Goal: Transaction & Acquisition: Purchase product/service

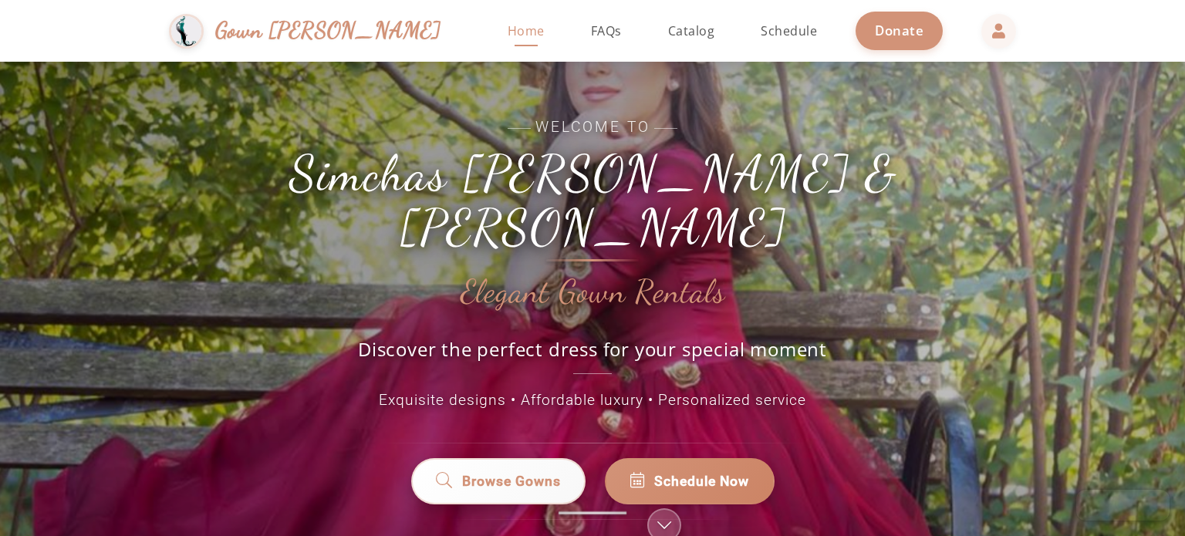
scroll to position [22, 0]
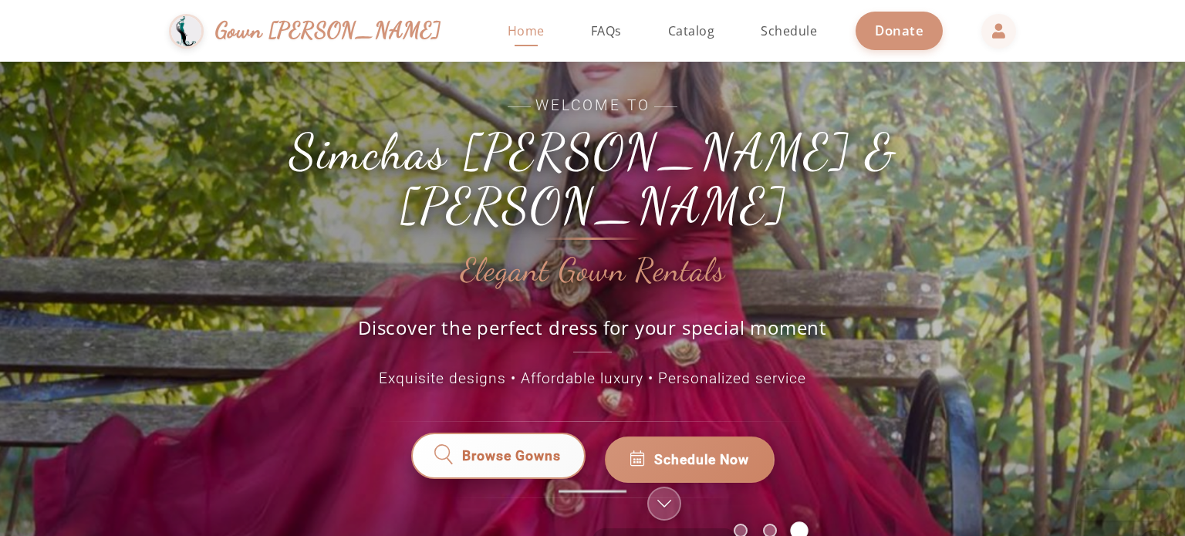
click at [447, 449] on icon at bounding box center [444, 459] width 22 height 21
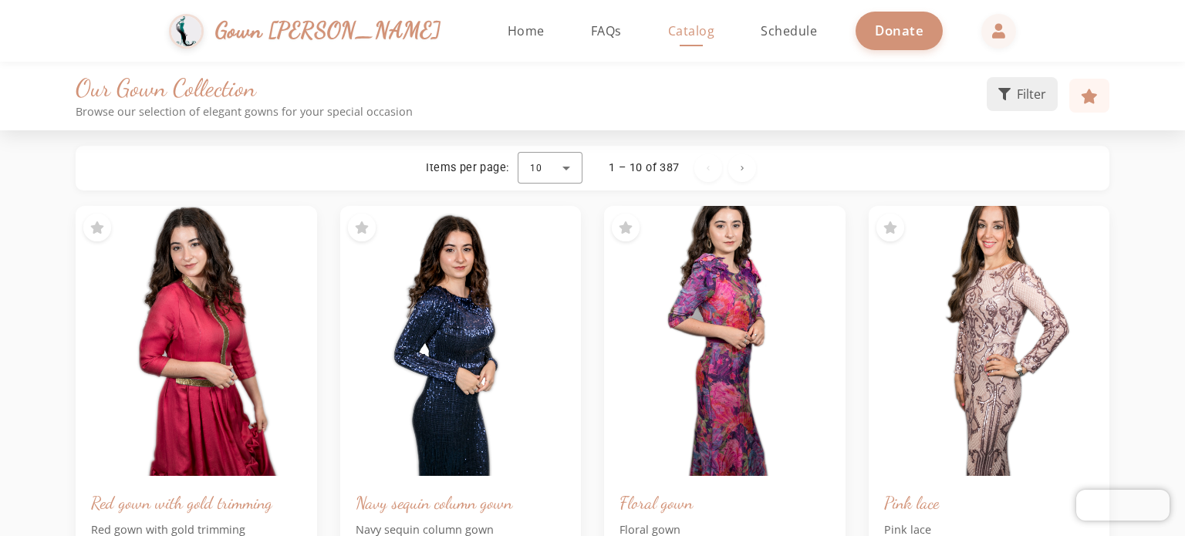
click at [1010, 104] on button "Filter" at bounding box center [1022, 94] width 71 height 34
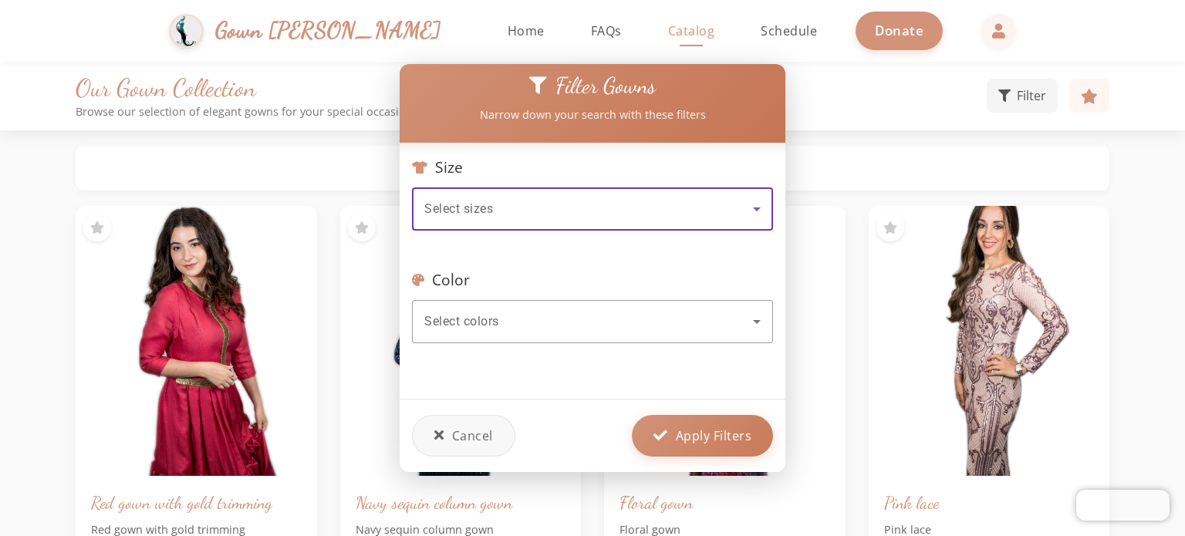
click at [636, 209] on div "Select sizes" at bounding box center [588, 209] width 329 height 19
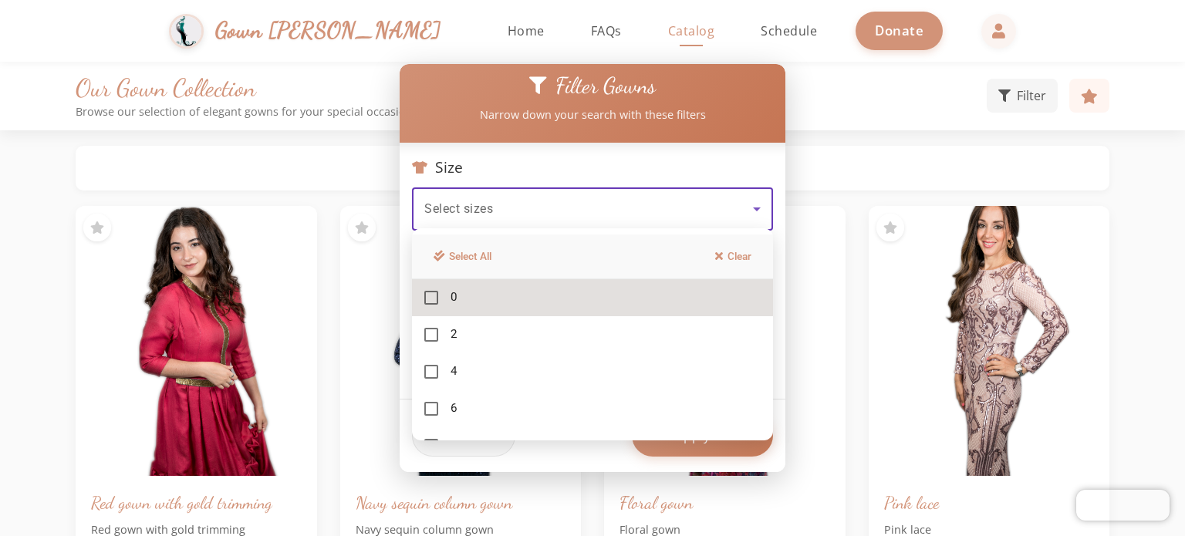
click at [565, 285] on mat-option "0" at bounding box center [592, 297] width 361 height 37
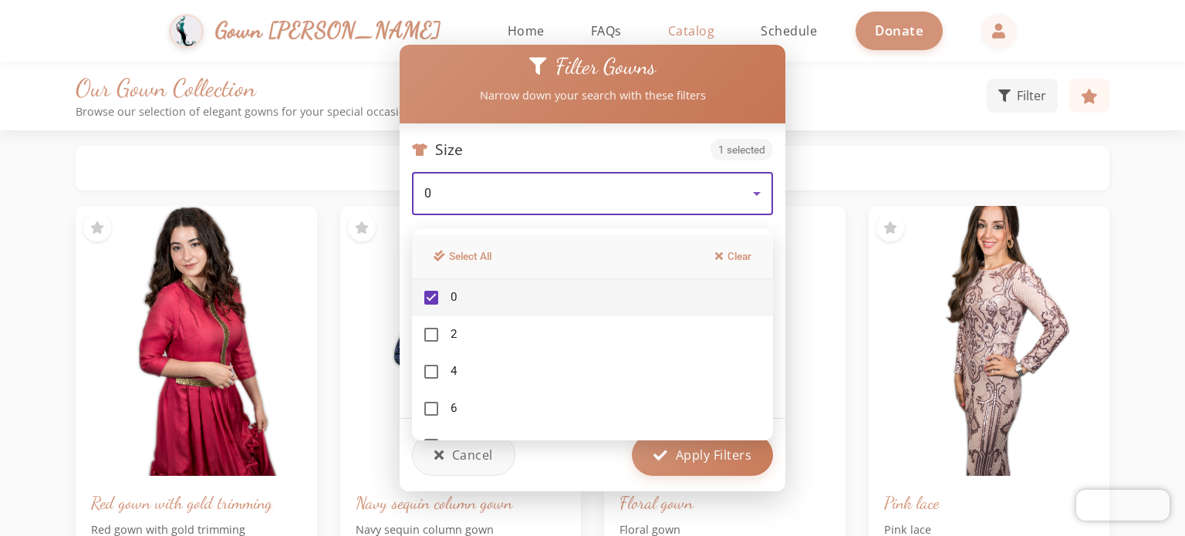
click at [733, 168] on div at bounding box center [592, 268] width 1185 height 536
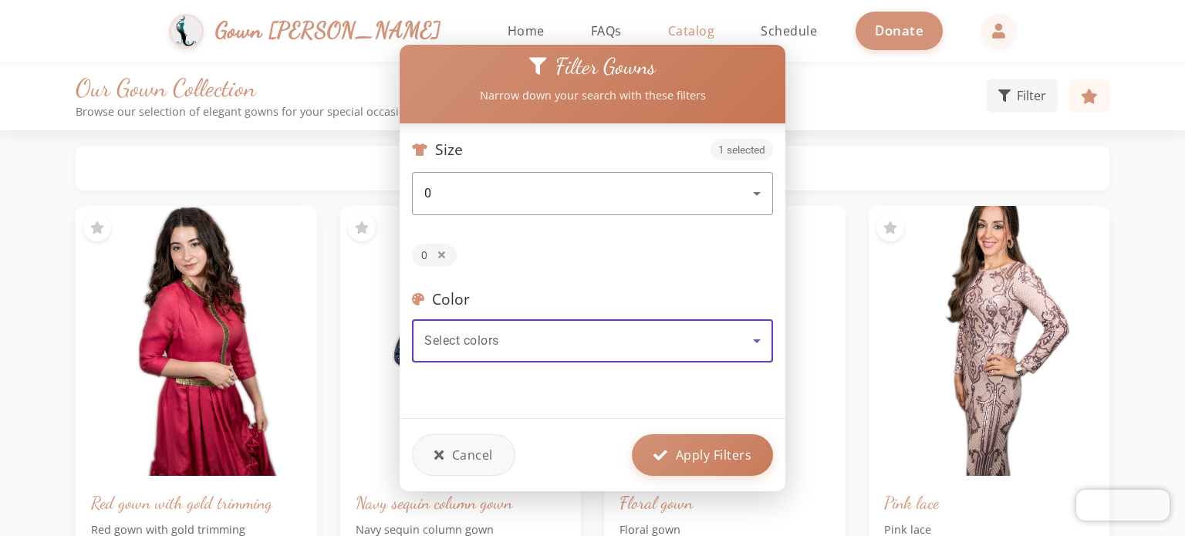
click at [606, 332] on div "Select colors" at bounding box center [588, 341] width 329 height 19
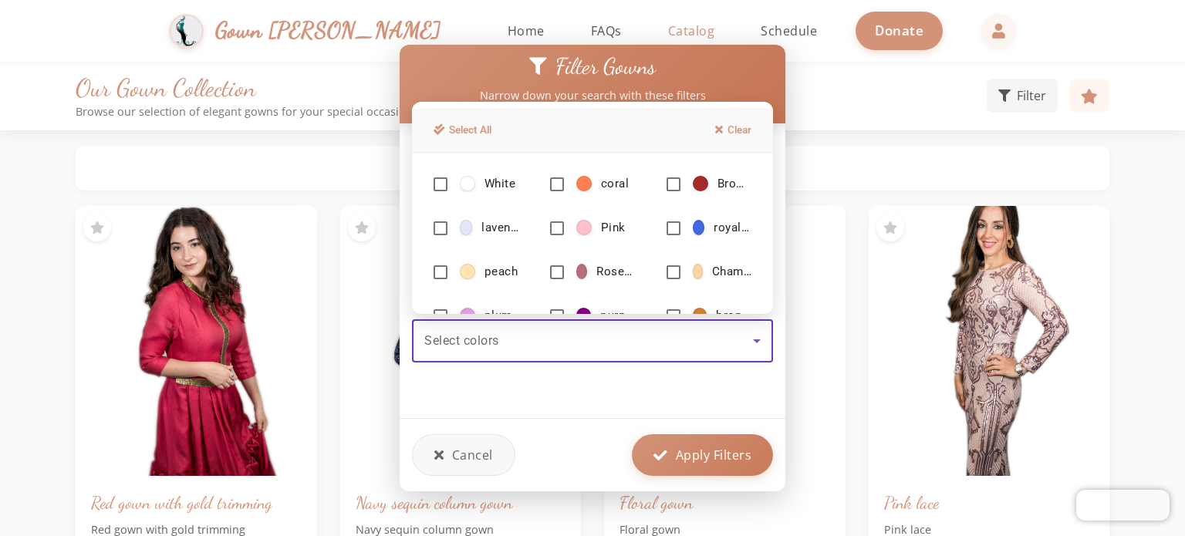
scroll to position [176, 0]
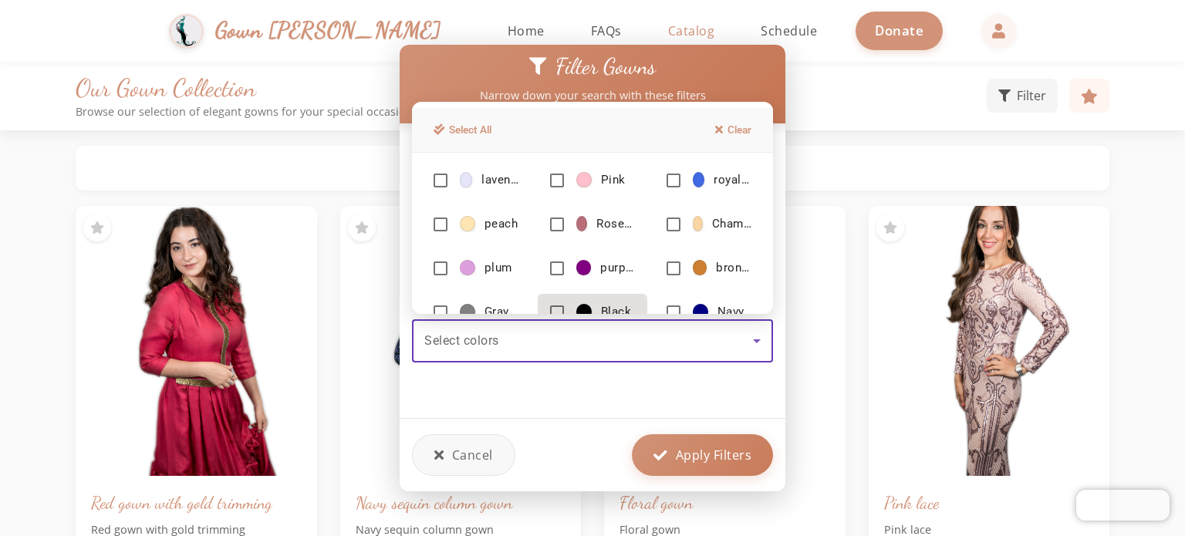
click at [571, 305] on mat-option "Black" at bounding box center [593, 312] width 110 height 37
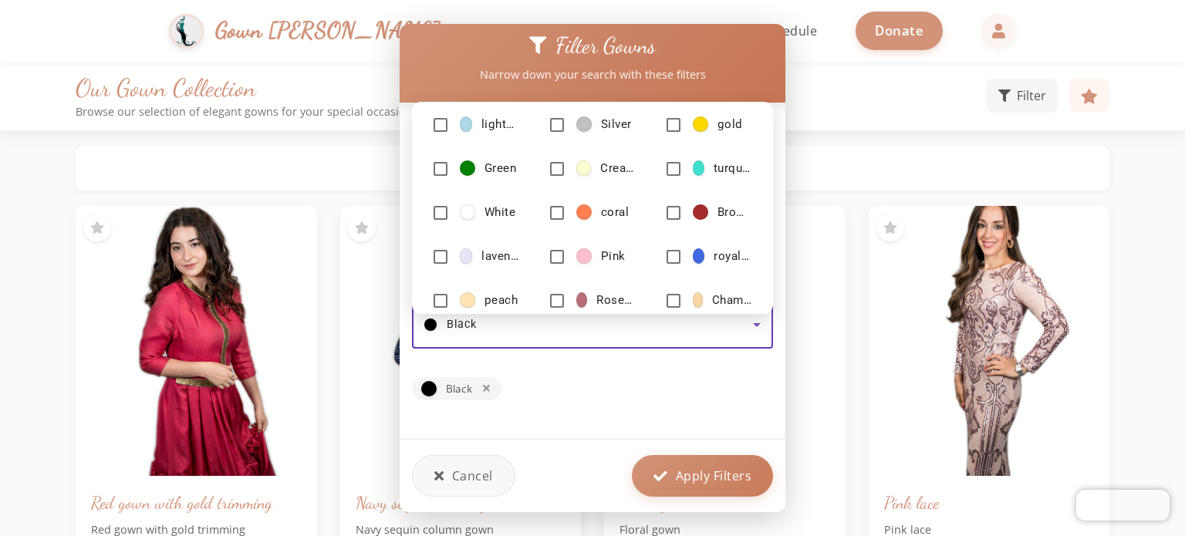
scroll to position [0, 0]
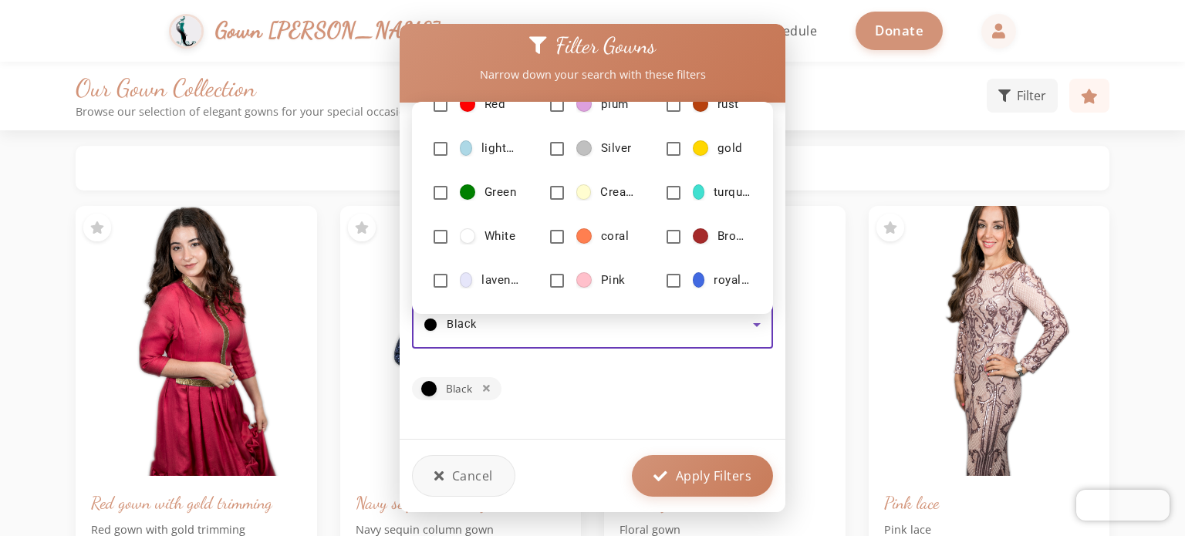
click at [697, 463] on div at bounding box center [592, 268] width 1185 height 536
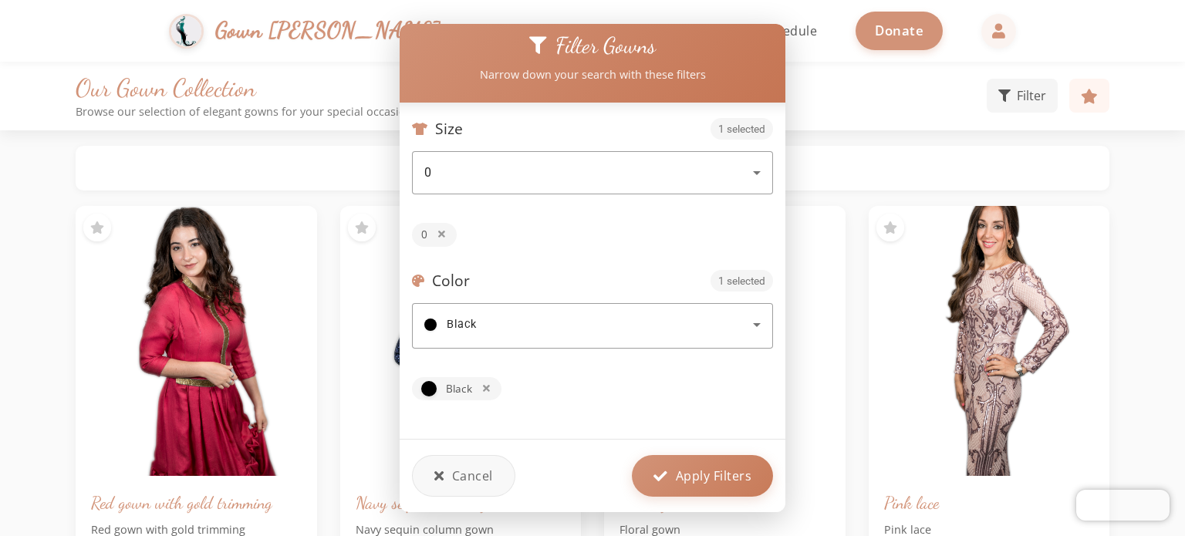
click at [697, 467] on span "Apply Filters" at bounding box center [714, 476] width 76 height 19
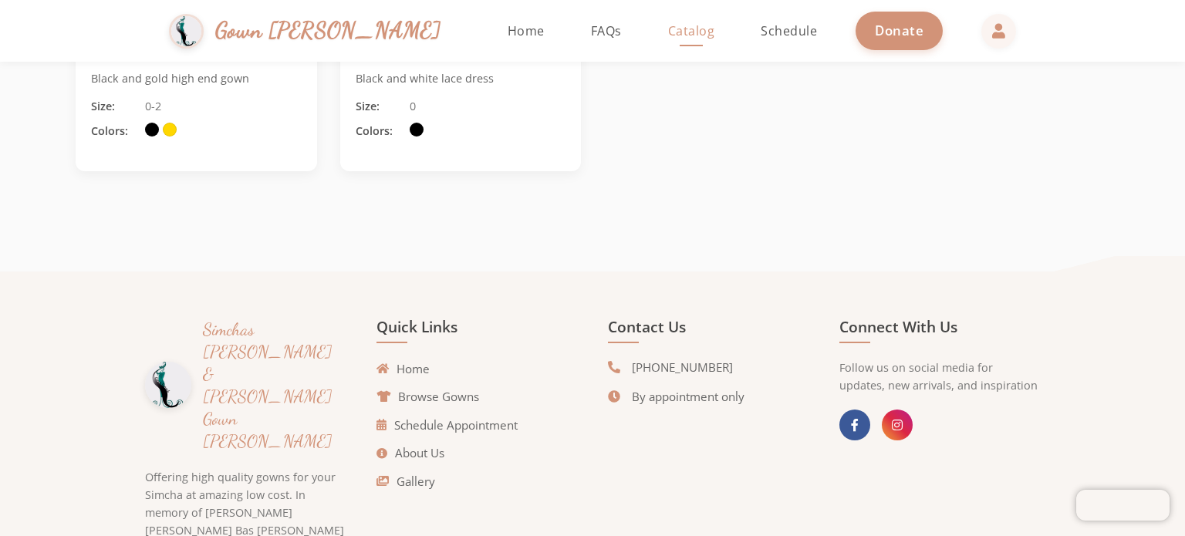
scroll to position [2429, 0]
